Goal: Information Seeking & Learning: Learn about a topic

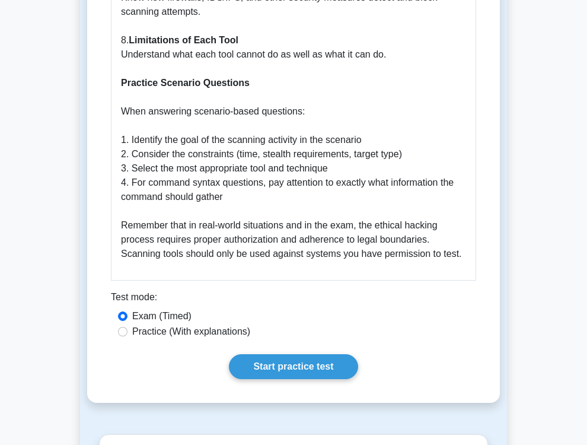
scroll to position [2576, 0]
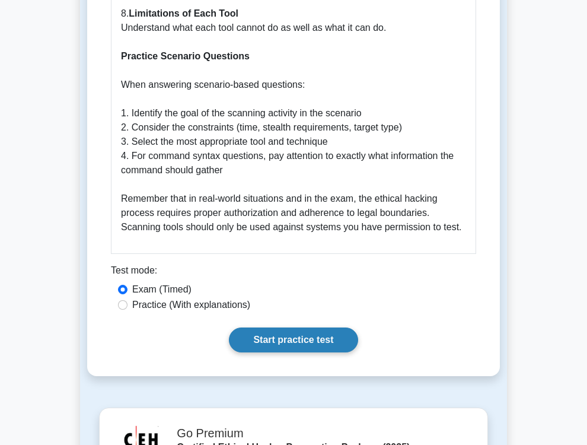
click at [314, 352] on link "Start practice test" at bounding box center [293, 339] width 129 height 25
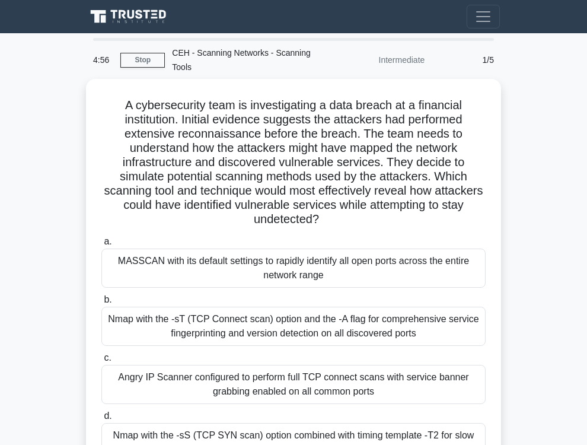
scroll to position [82, 0]
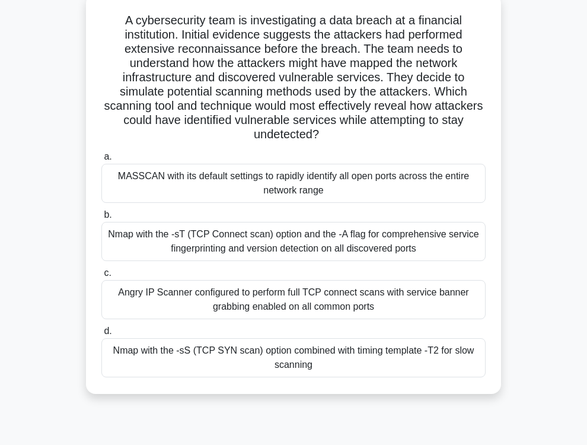
click at [263, 241] on div "Nmap with the -sT (TCP Connect scan) option and the -A flag for comprehensive s…" at bounding box center [293, 241] width 384 height 39
click at [101, 219] on input "b. Nmap with the -sT (TCP Connect scan) option and the -A flag for comprehensiv…" at bounding box center [101, 215] width 0 height 8
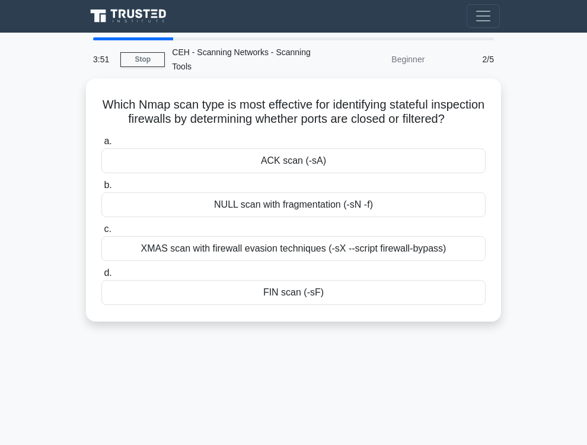
scroll to position [0, 0]
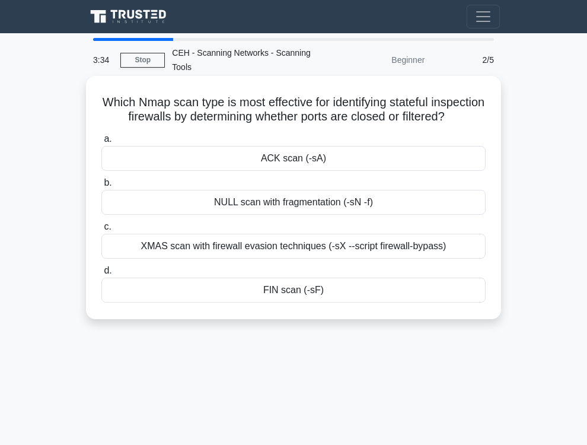
click at [308, 256] on div "XMAS scan with firewall evasion techniques (-sX --script firewall-bypass)" at bounding box center [293, 246] width 384 height 25
click at [101, 231] on input "c. XMAS scan with firewall evasion techniques (-sX --script firewall-bypass)" at bounding box center [101, 227] width 0 height 8
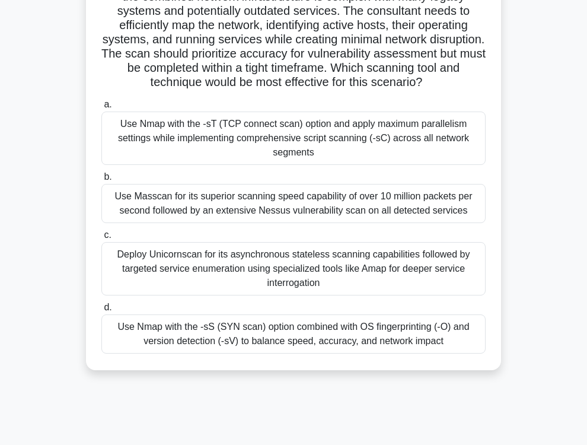
scroll to position [164, 0]
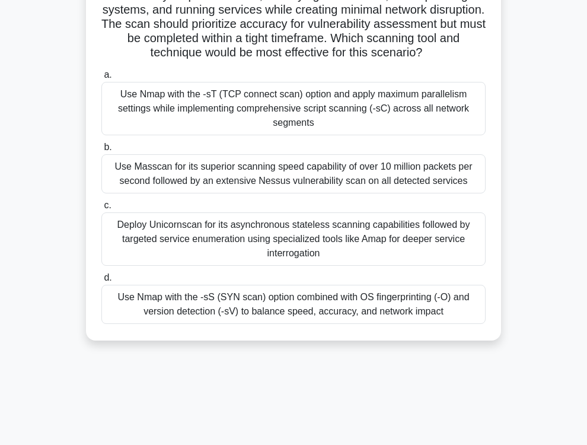
click at [369, 324] on div "Use Nmap with the -sS (SYN scan) option combined with OS fingerprinting (-O) an…" at bounding box center [293, 304] width 384 height 39
click at [101, 282] on input "d. Use Nmap with the -sS (SYN scan) option combined with OS fingerprinting (-O)…" at bounding box center [101, 278] width 0 height 8
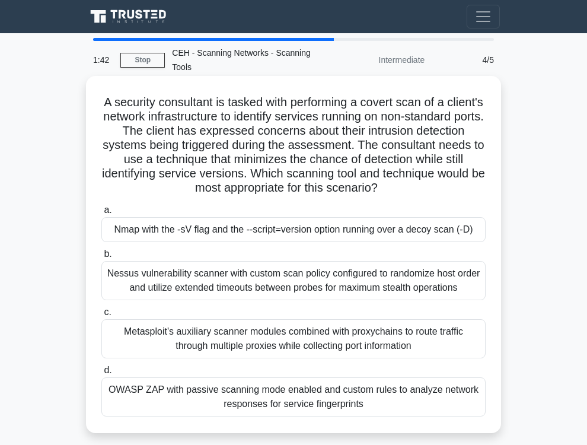
scroll to position [82, 0]
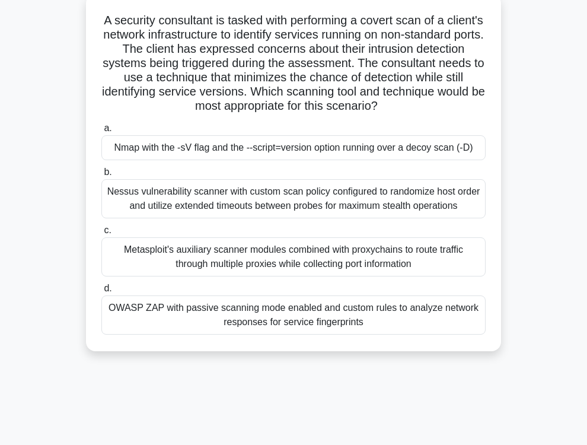
click at [282, 213] on div "Nessus vulnerability scanner with custom scan policy configured to randomize ho…" at bounding box center [293, 198] width 384 height 39
click at [101, 176] on input "b. Nessus vulnerability scanner with custom scan policy configured to randomize…" at bounding box center [101, 172] width 0 height 8
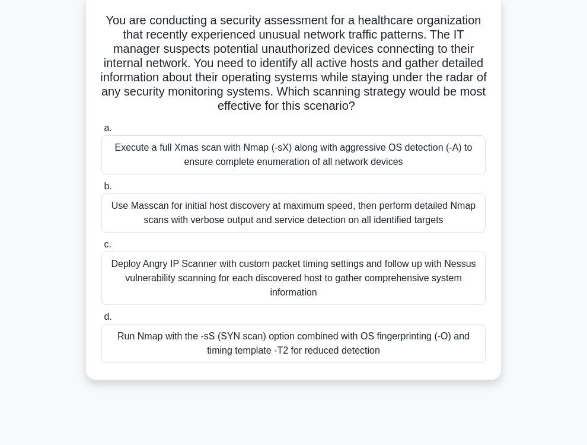
click at [327, 293] on div "Deploy Angry IP Scanner with custom packet timing settings and follow up with N…" at bounding box center [293, 277] width 384 height 53
click at [101, 248] on input "c. Deploy Angry IP Scanner with custom packet timing settings and follow up wit…" at bounding box center [101, 245] width 0 height 8
radio input "true"
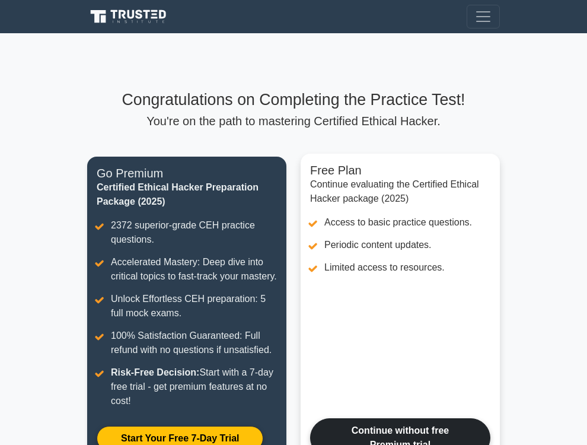
scroll to position [255, 0]
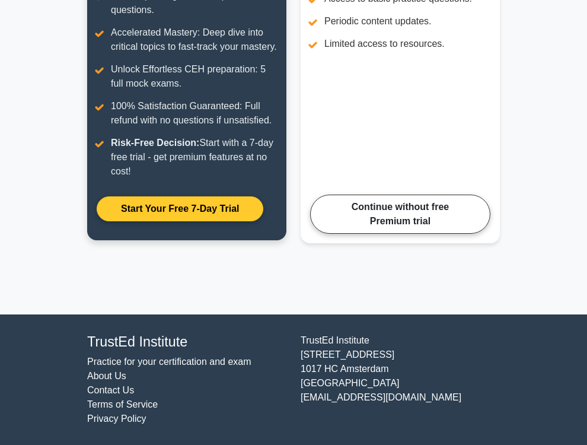
click at [199, 213] on link "Start Your Free 7-Day Trial" at bounding box center [180, 208] width 167 height 25
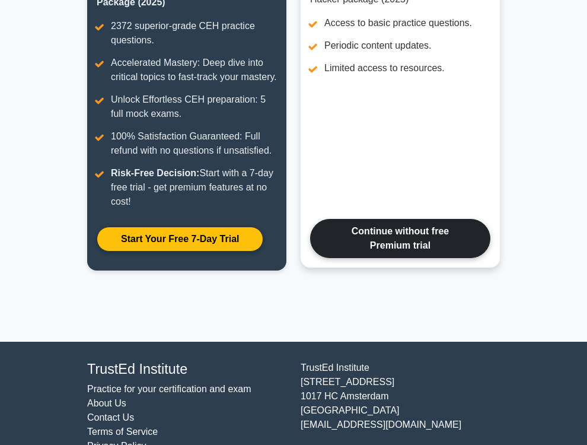
scroll to position [245, 0]
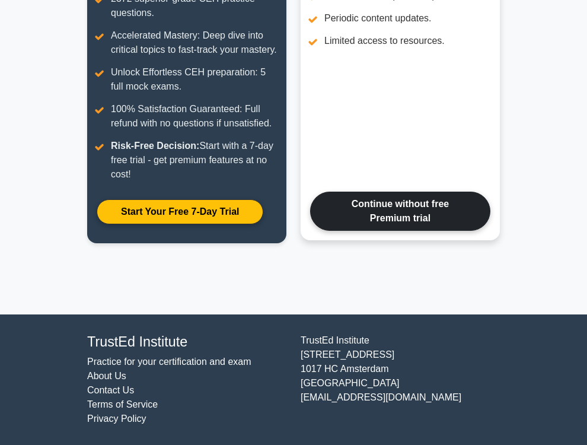
click at [427, 231] on link "Continue without free Premium trial" at bounding box center [400, 210] width 180 height 39
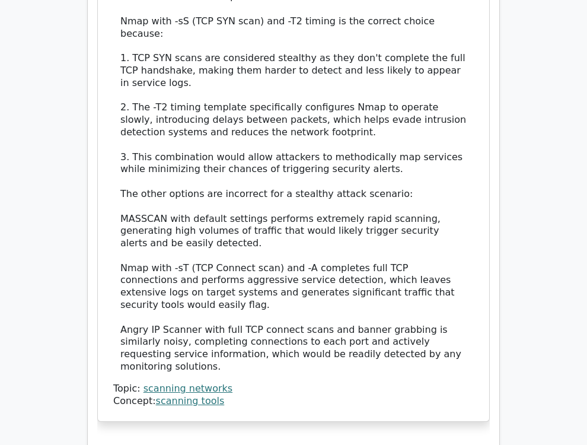
scroll to position [1555, 0]
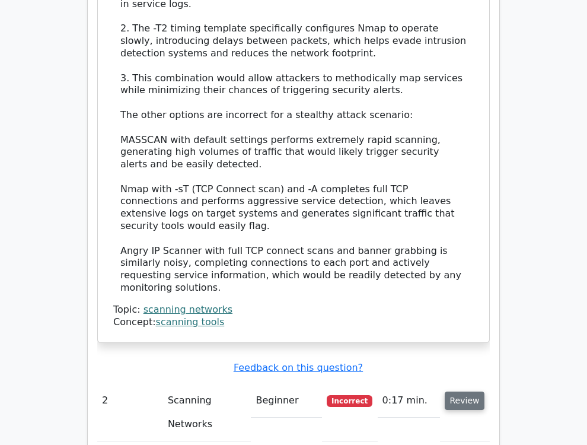
click at [464, 391] on button "Review" at bounding box center [465, 400] width 40 height 18
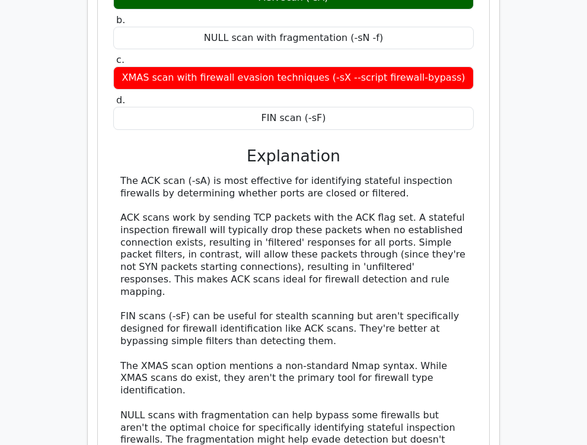
scroll to position [2209, 0]
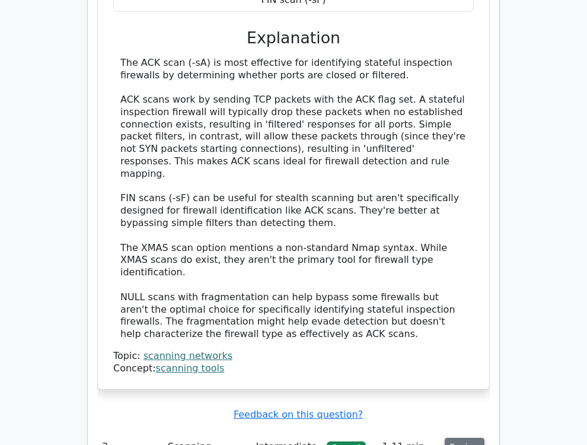
click at [461, 438] on button "Review" at bounding box center [465, 447] width 40 height 18
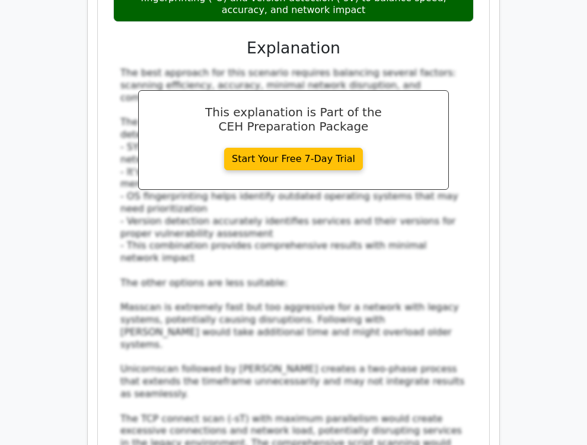
scroll to position [3273, 0]
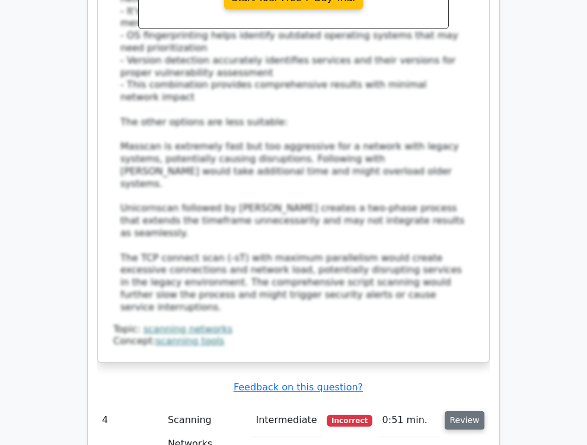
click at [453, 411] on button "Review" at bounding box center [465, 420] width 40 height 18
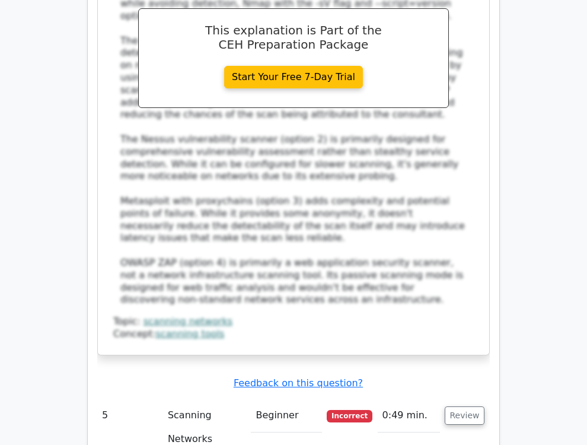
scroll to position [4173, 0]
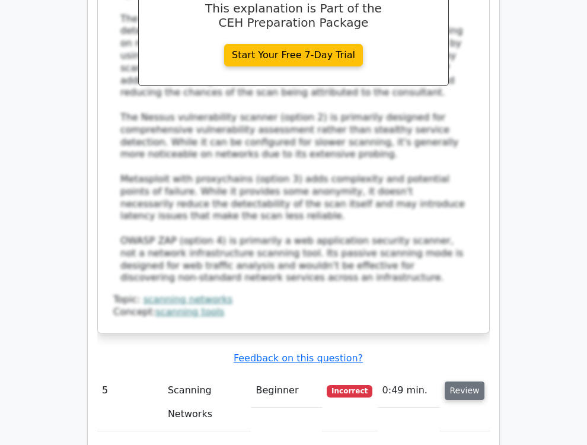
click at [474, 381] on button "Review" at bounding box center [465, 390] width 40 height 18
